Goal: Information Seeking & Learning: Check status

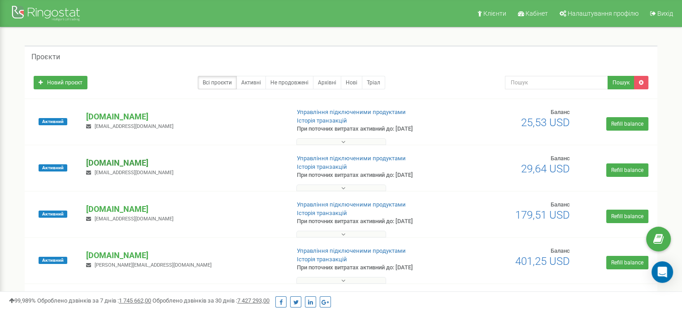
click at [128, 159] on p "[DOMAIN_NAME]" at bounding box center [184, 163] width 196 height 12
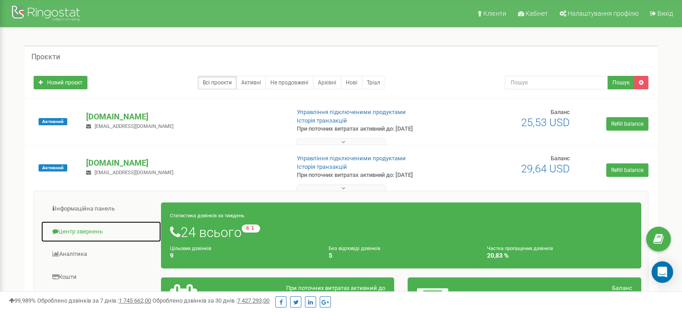
click at [96, 226] on link "Центр звернень" at bounding box center [101, 232] width 121 height 22
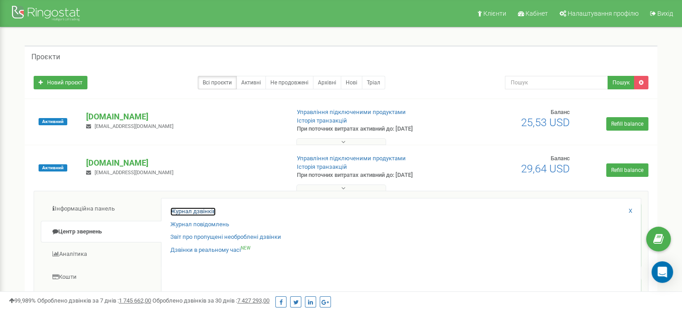
click at [198, 213] on link "Журнал дзвінків" at bounding box center [192, 211] width 45 height 9
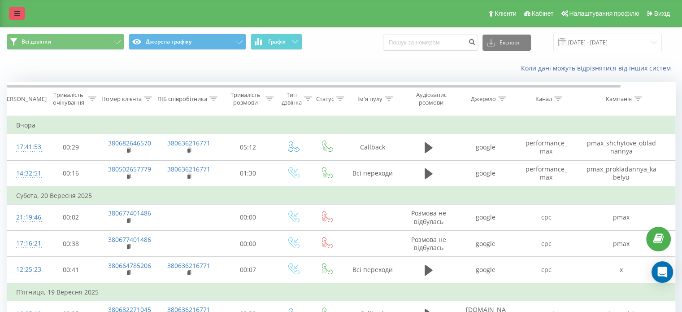
click at [17, 14] on icon at bounding box center [16, 13] width 5 height 6
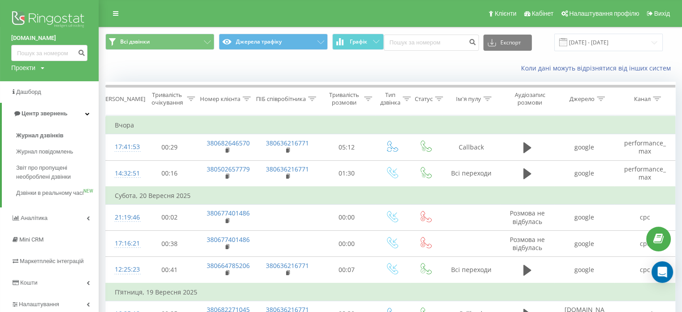
click at [30, 70] on div "Проекти" at bounding box center [23, 67] width 24 height 9
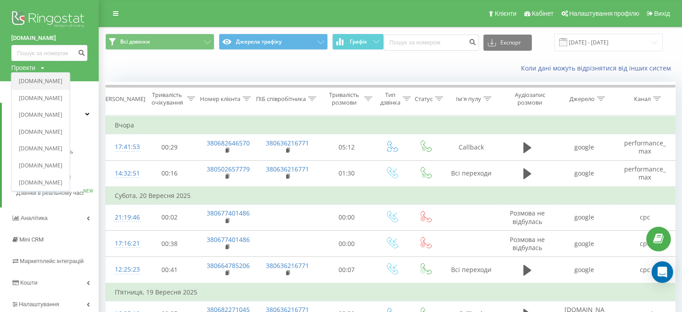
click at [29, 82] on link "[DOMAIN_NAME]" at bounding box center [40, 81] width 43 height 7
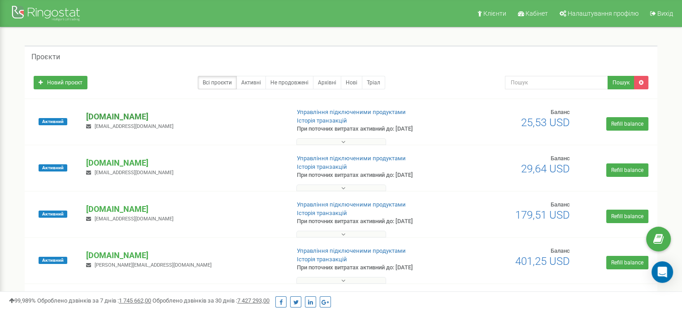
click at [97, 117] on p "[DOMAIN_NAME]" at bounding box center [184, 117] width 196 height 12
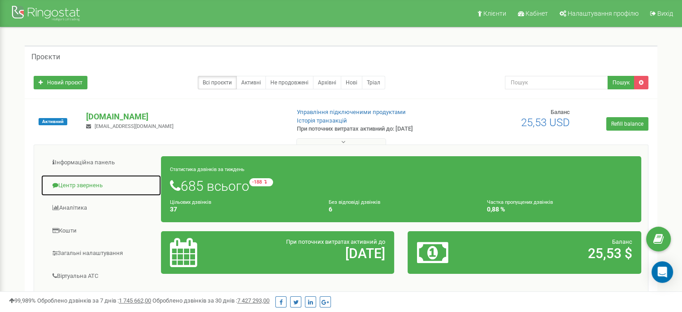
click at [93, 182] on link "Центр звернень" at bounding box center [101, 185] width 121 height 22
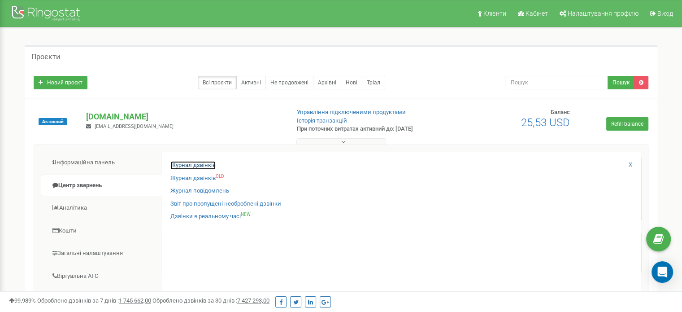
click at [185, 163] on link "Журнал дзвінків" at bounding box center [192, 165] width 45 height 9
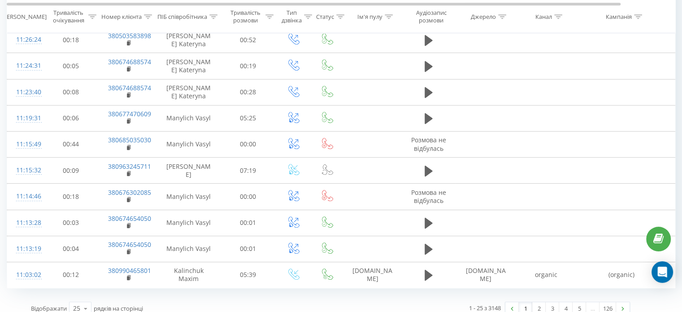
scroll to position [506, 0]
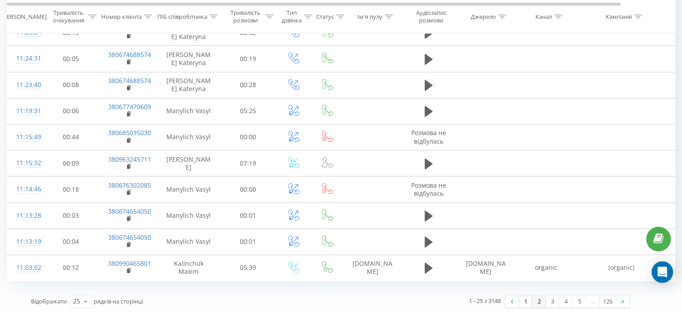
click at [536, 295] on link "2" at bounding box center [538, 301] width 13 height 13
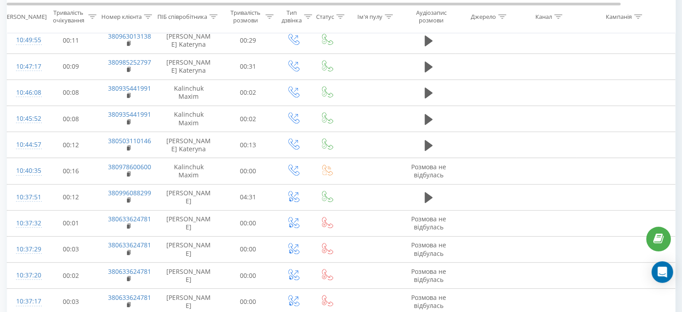
scroll to position [506, 0]
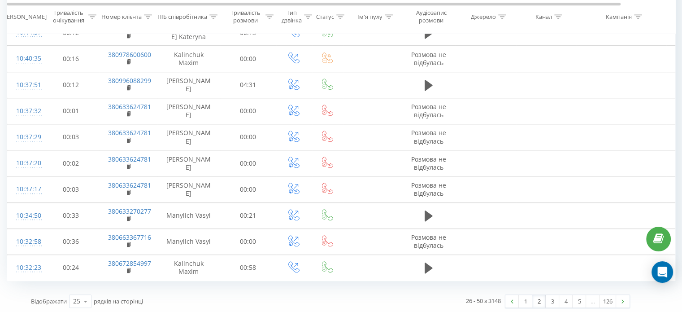
click at [543, 297] on link "2" at bounding box center [538, 301] width 13 height 13
click at [548, 301] on link "3" at bounding box center [552, 301] width 13 height 13
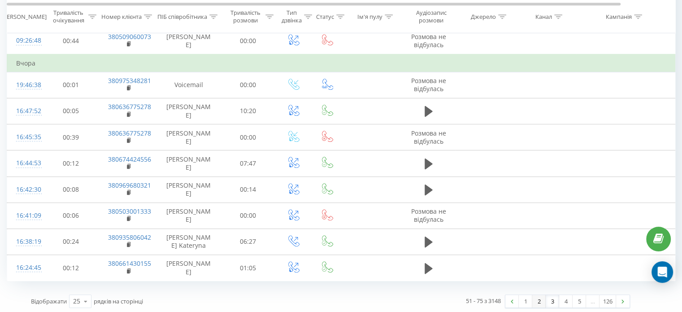
click at [540, 296] on link "2" at bounding box center [538, 301] width 13 height 13
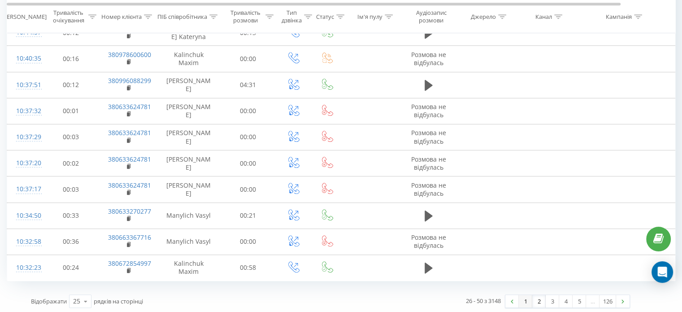
click at [521, 295] on link "1" at bounding box center [525, 301] width 13 height 13
